Goal: Information Seeking & Learning: Understand process/instructions

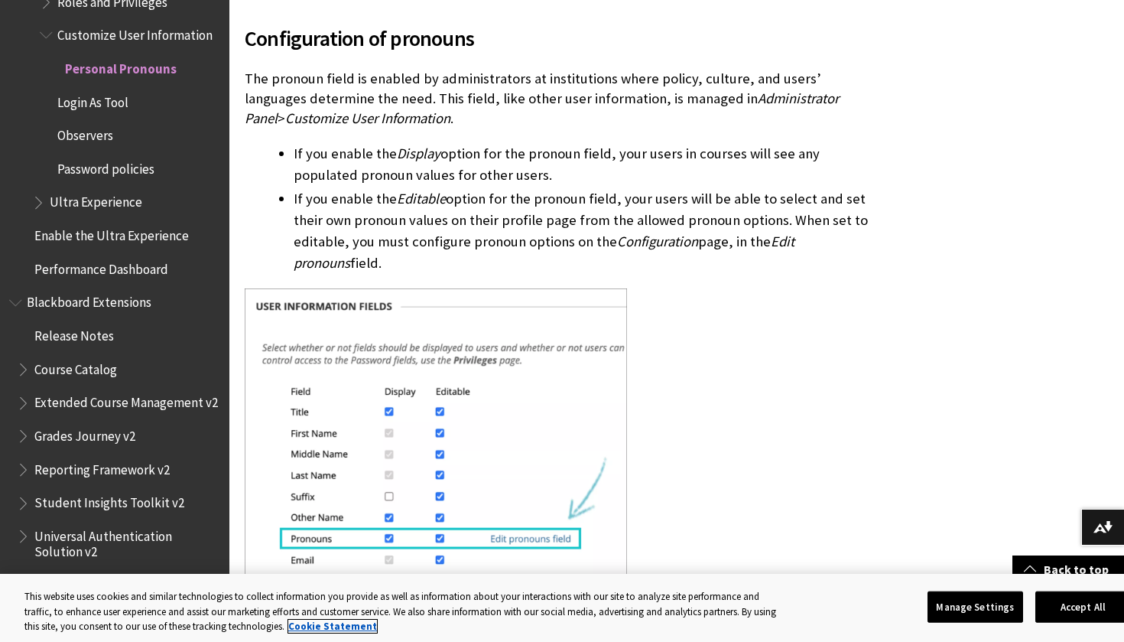
scroll to position [584, 0]
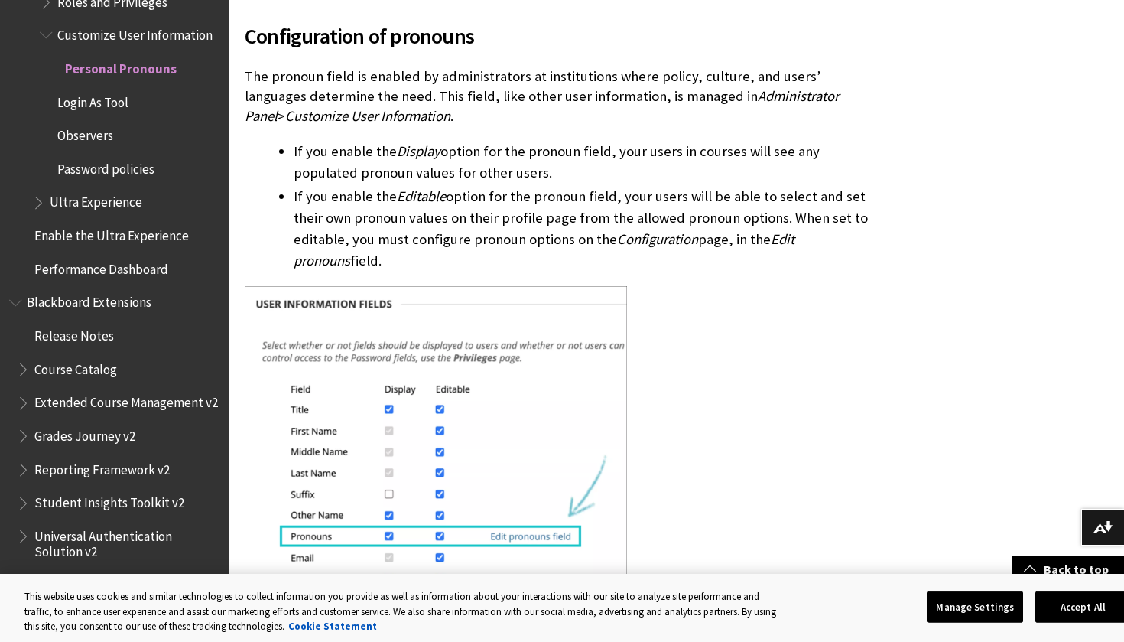
click at [701, 92] on span "Administrator Panel" at bounding box center [542, 105] width 594 height 37
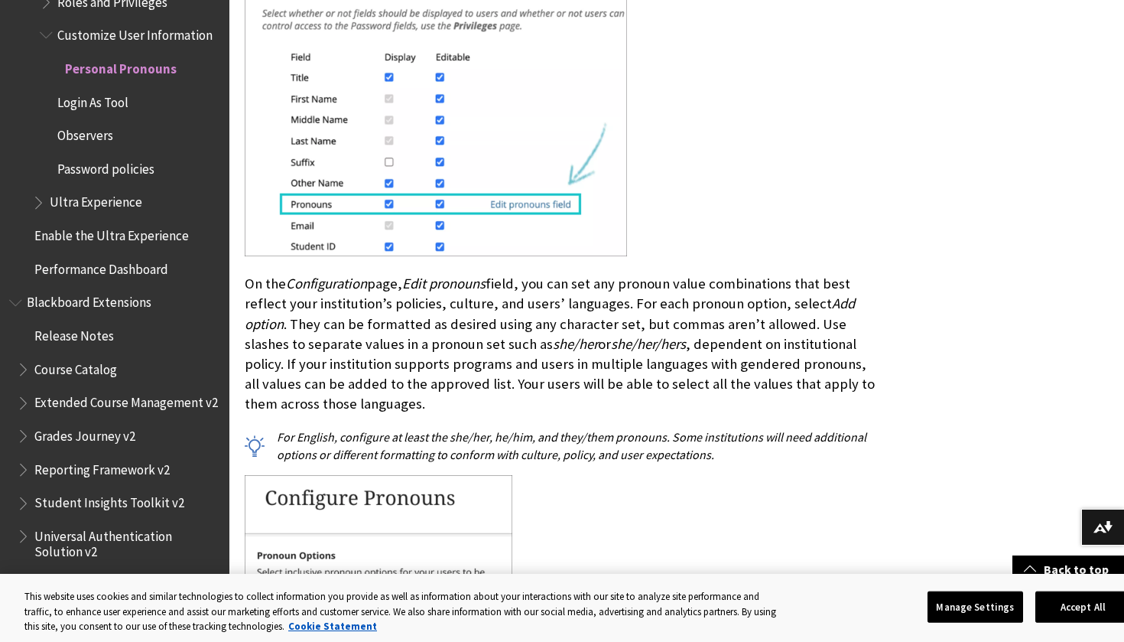
scroll to position [918, 0]
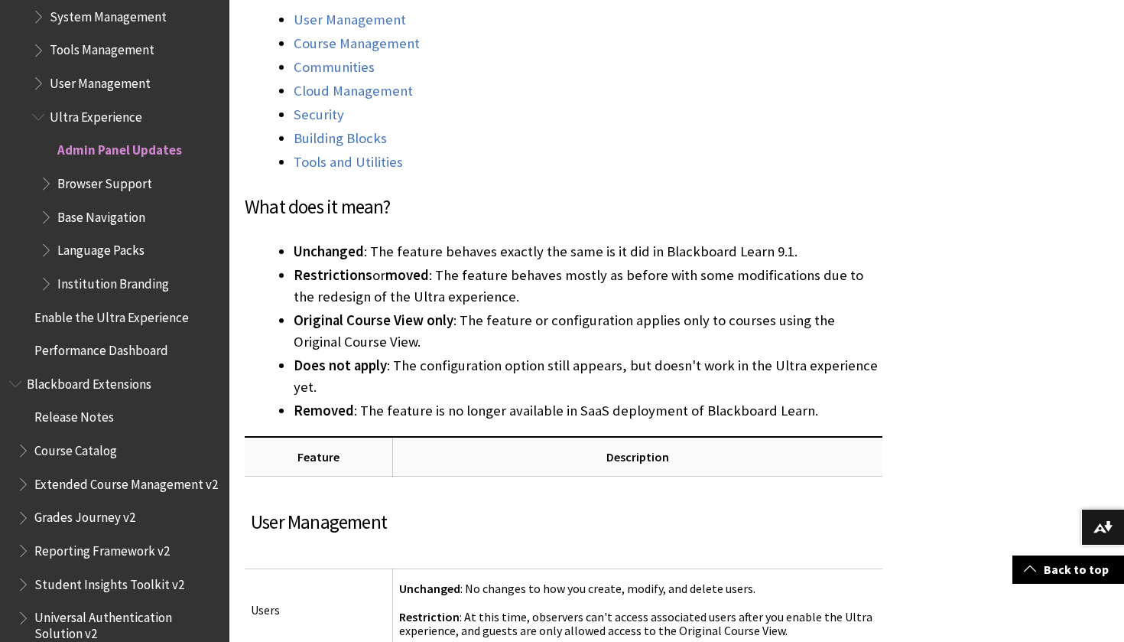
scroll to position [471, 0]
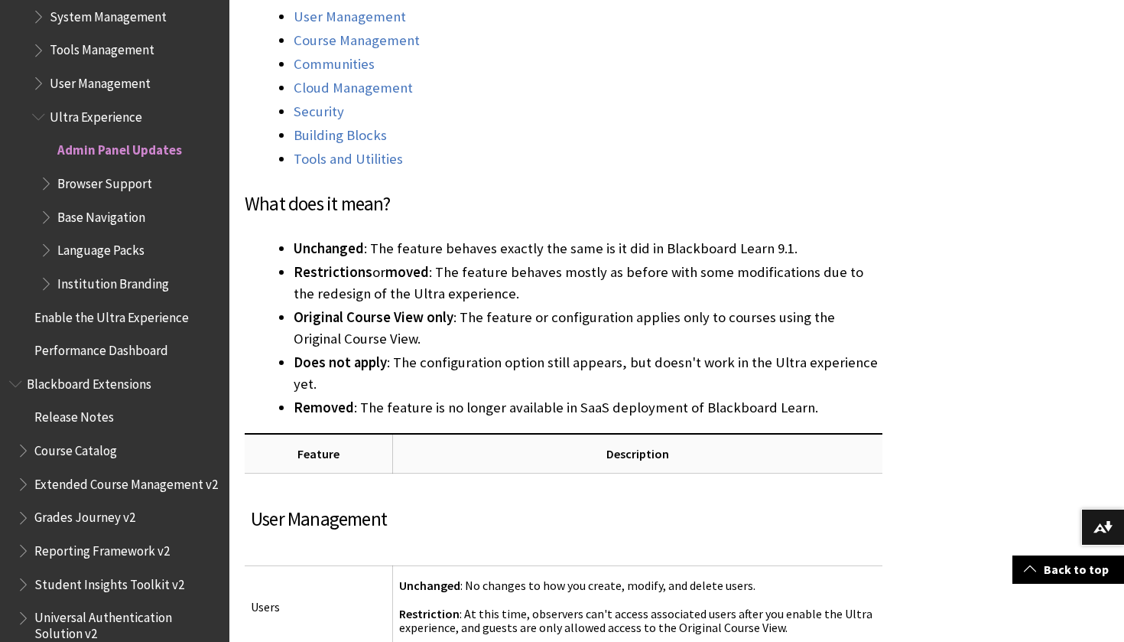
click at [125, 70] on span "User Management" at bounding box center [100, 80] width 101 height 21
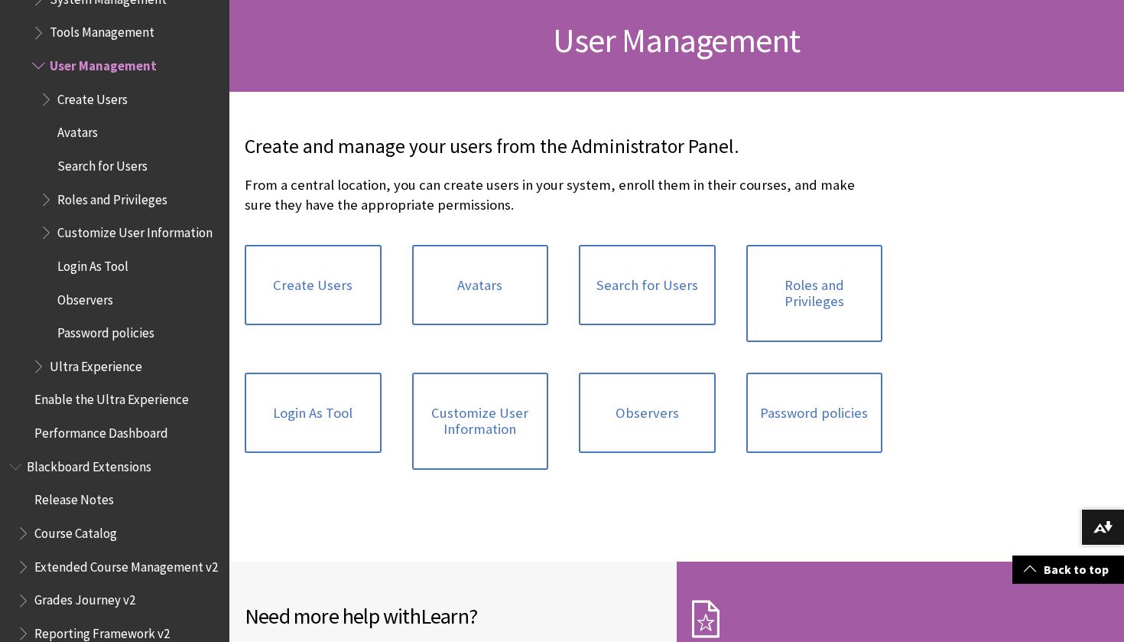
scroll to position [229, 0]
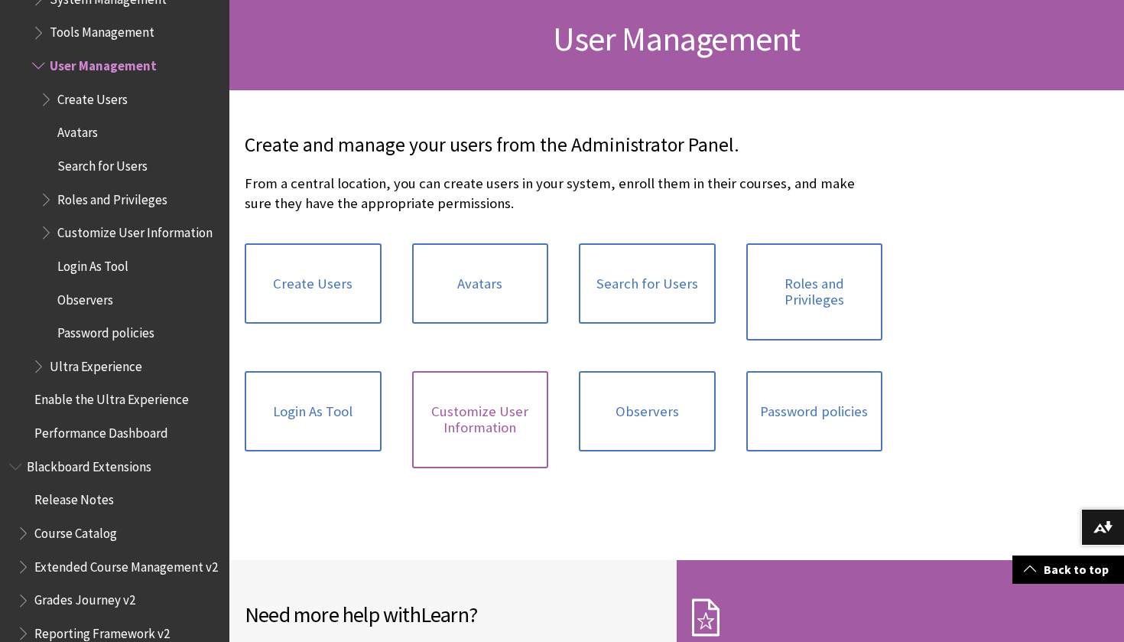
click at [460, 427] on link "Customize User Information" at bounding box center [480, 419] width 137 height 97
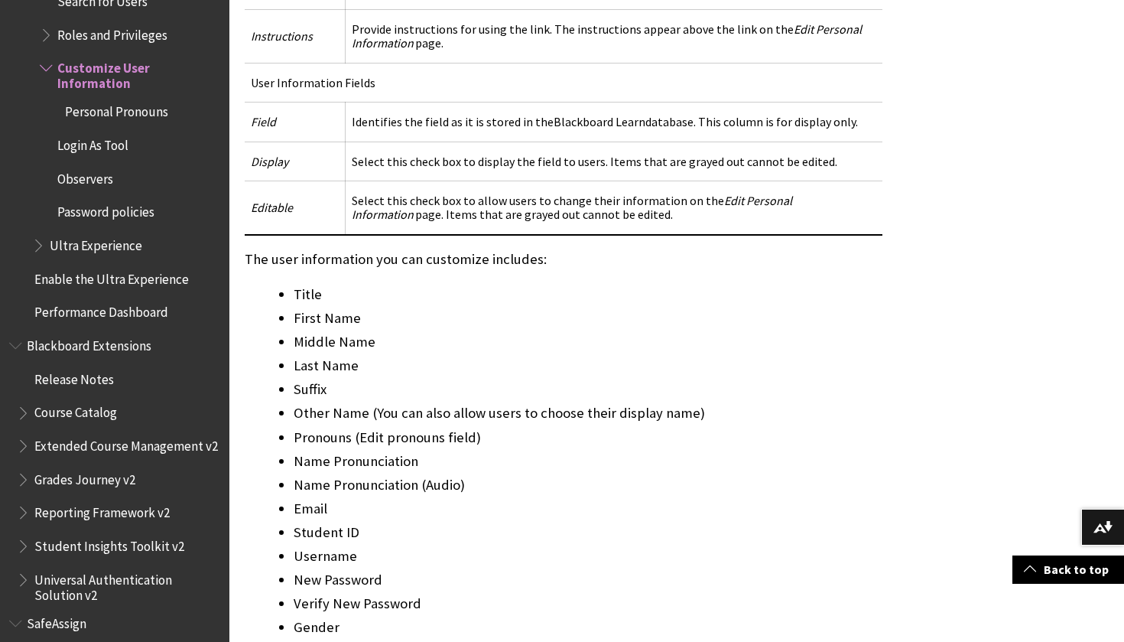
scroll to position [1175, 0]
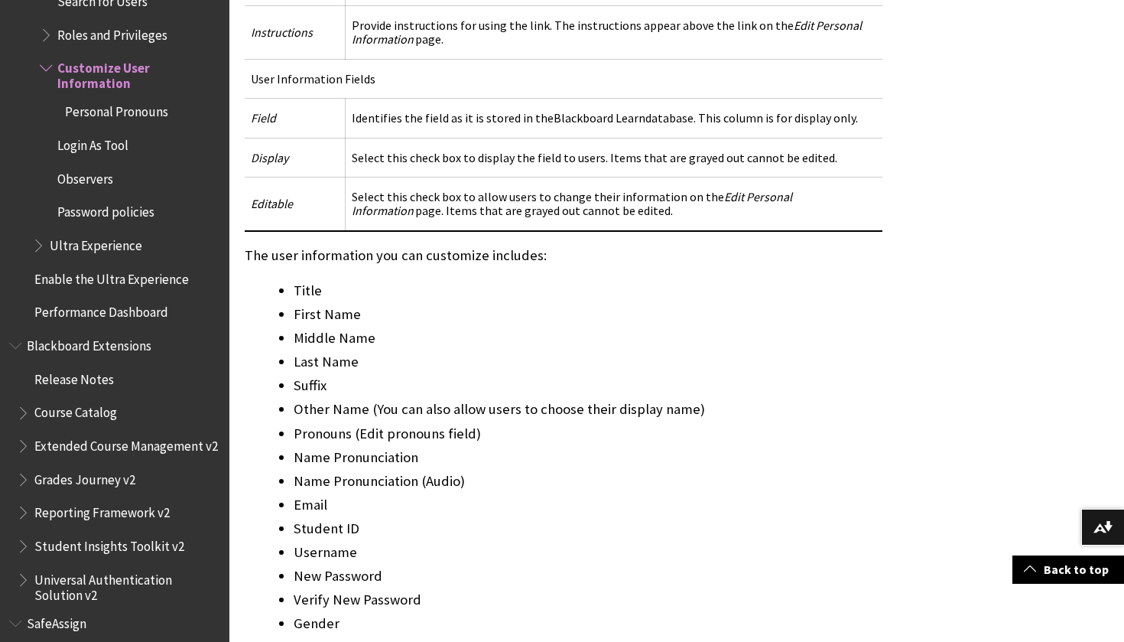
click at [332, 304] on li "First Name" at bounding box center [588, 314] width 589 height 21
click at [396, 327] on li "Middle Name" at bounding box center [588, 337] width 589 height 21
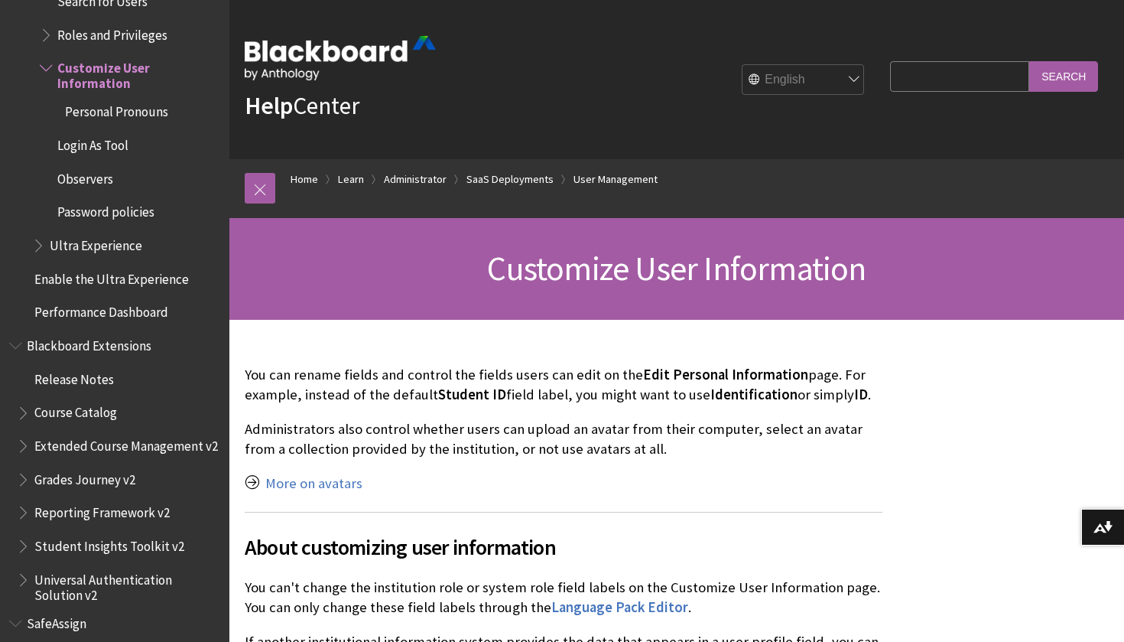
scroll to position [0, 0]
click at [344, 109] on link "Help Center" at bounding box center [302, 105] width 115 height 31
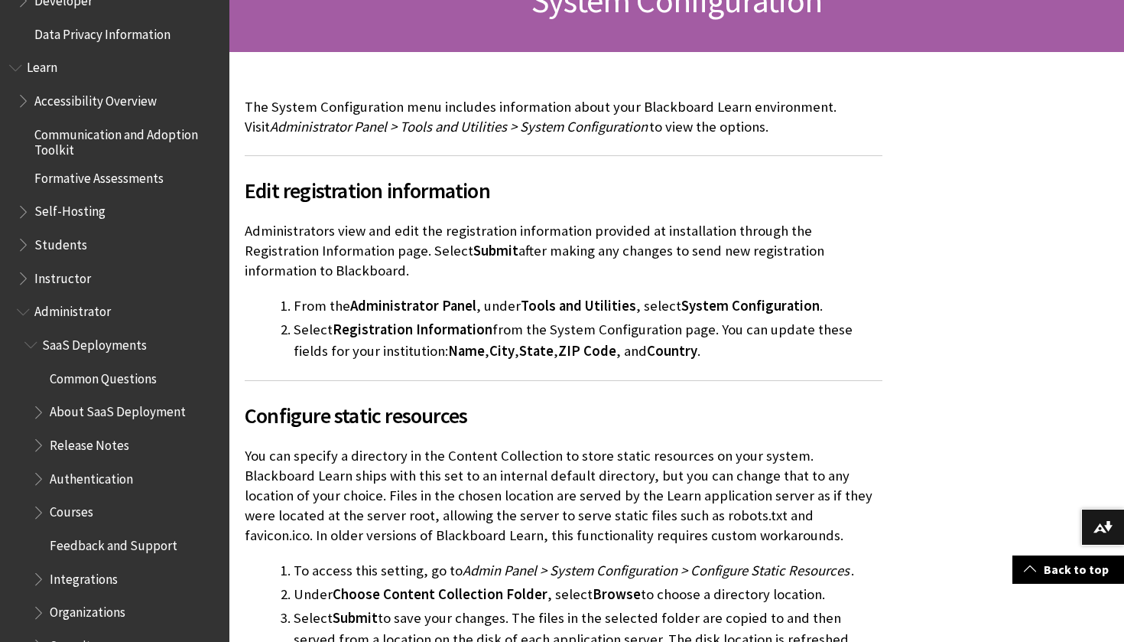
scroll to position [1268, 0]
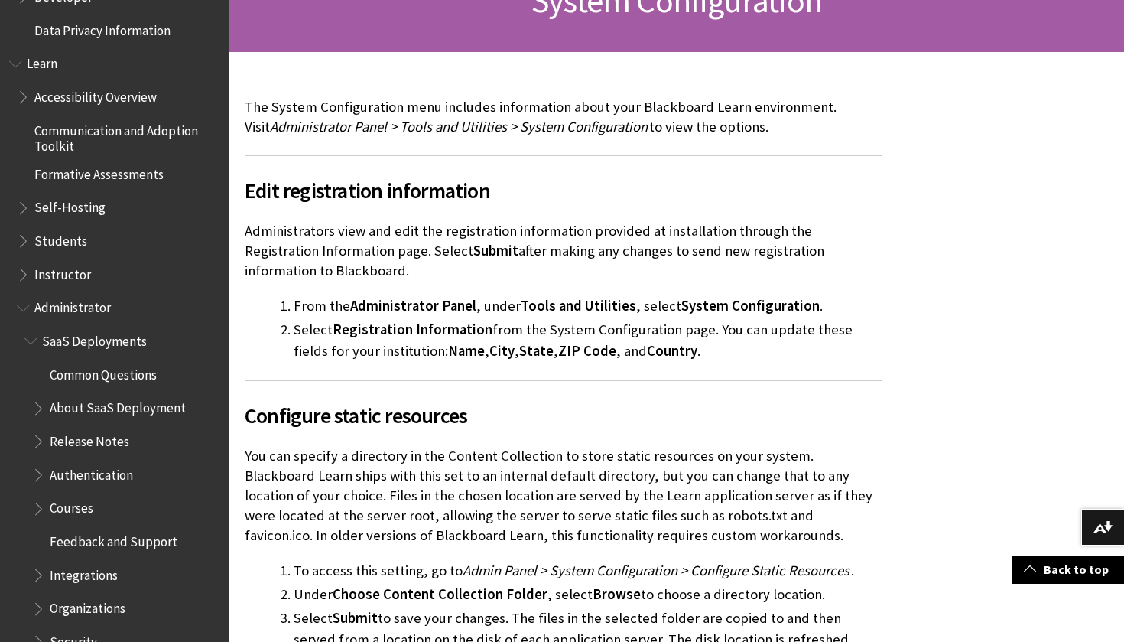
click at [60, 228] on span "Students" at bounding box center [60, 238] width 53 height 21
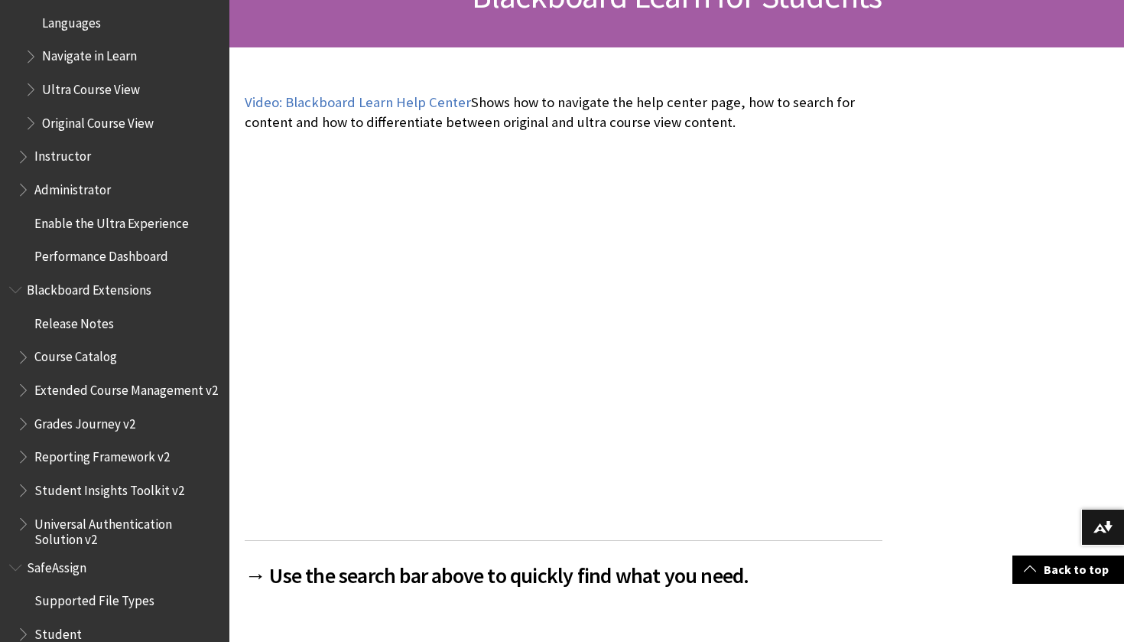
scroll to position [1733, 0]
